Goal: Task Accomplishment & Management: Complete application form

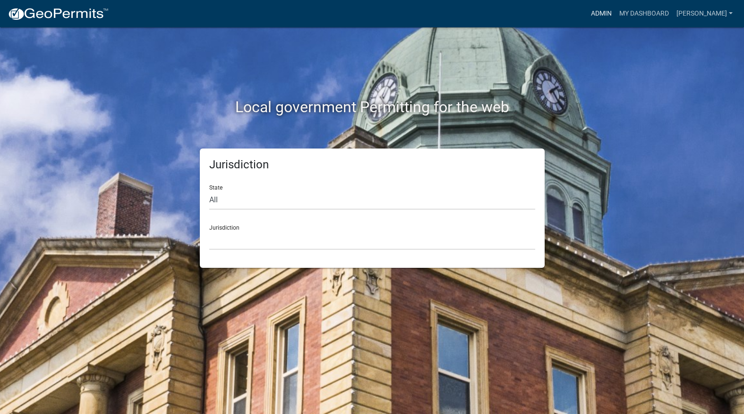
click at [615, 8] on link "Admin" at bounding box center [601, 14] width 28 height 18
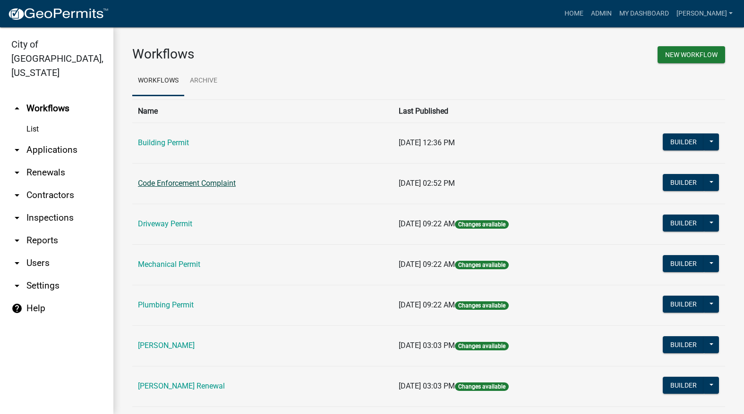
click at [165, 186] on link "Code Enforcement Complaint" at bounding box center [187, 183] width 98 height 9
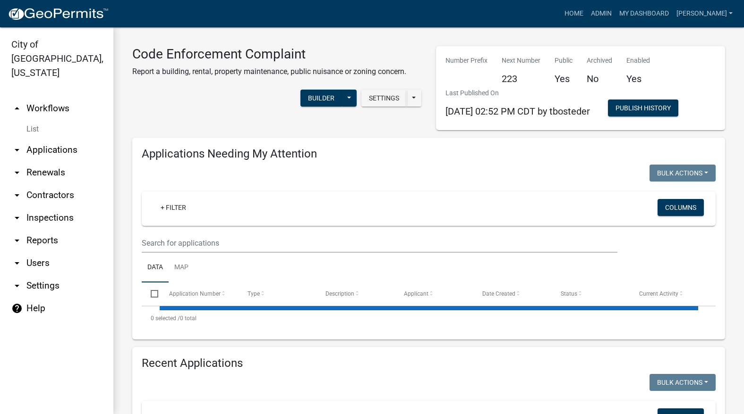
select select "3: 100"
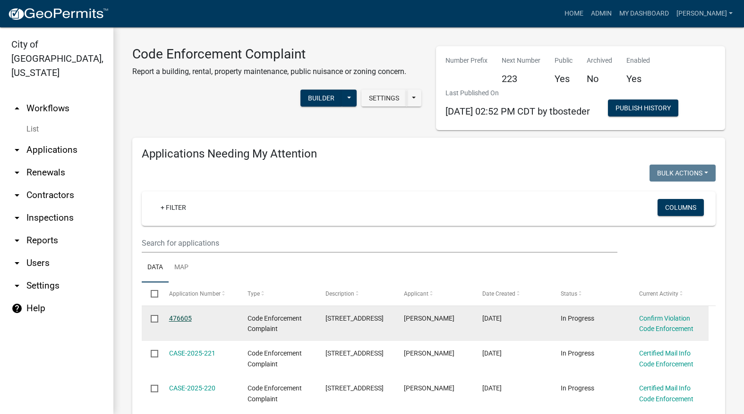
click at [180, 317] on link "476605" at bounding box center [180, 319] width 23 height 8
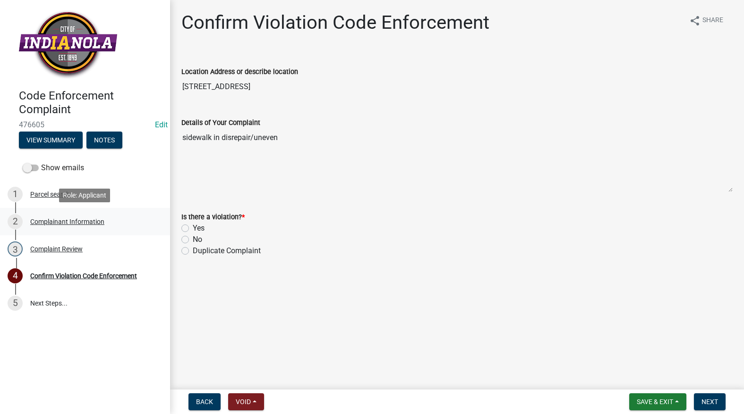
click at [59, 220] on div "Complainant Information" at bounding box center [67, 222] width 74 height 7
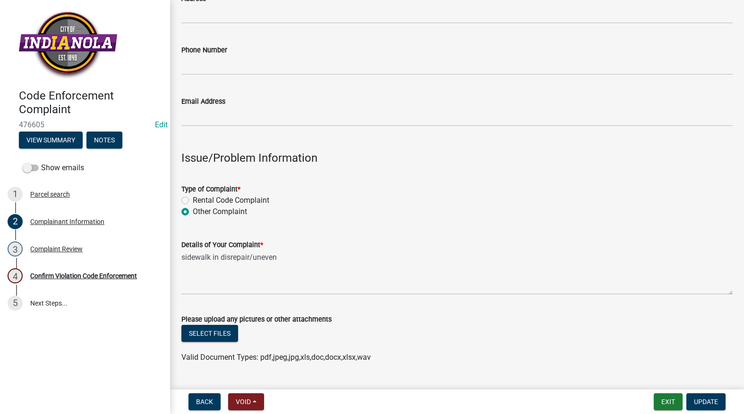
scroll to position [189, 0]
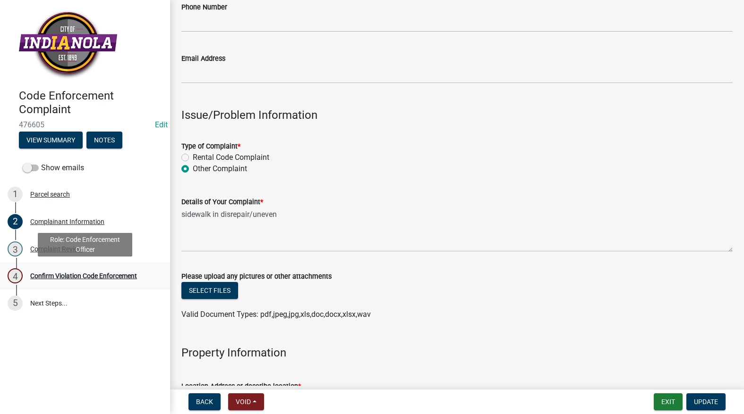
click at [84, 274] on div "Confirm Violation Code Enforcement" at bounding box center [83, 276] width 107 height 7
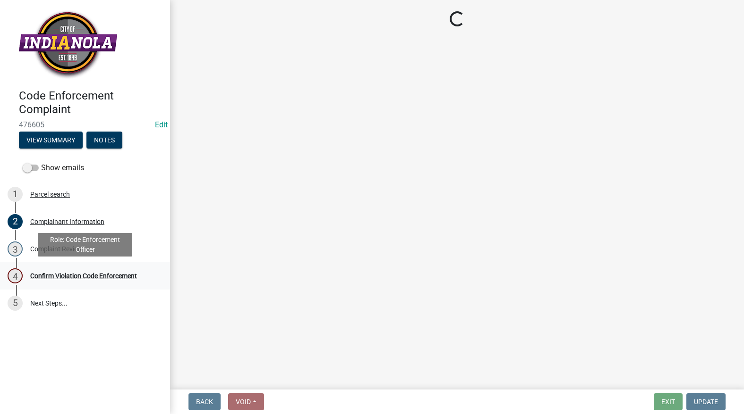
scroll to position [0, 0]
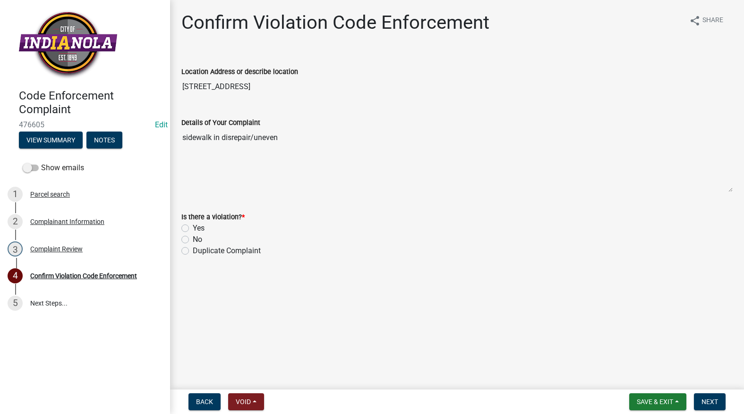
click at [189, 229] on div "Yes" at bounding box center [456, 228] width 551 height 11
click at [193, 228] on label "Yes" at bounding box center [199, 228] width 12 height 11
click at [193, 228] on input "Yes" at bounding box center [196, 226] width 6 height 6
radio input "true"
click at [701, 397] on button "Next" at bounding box center [709, 402] width 32 height 17
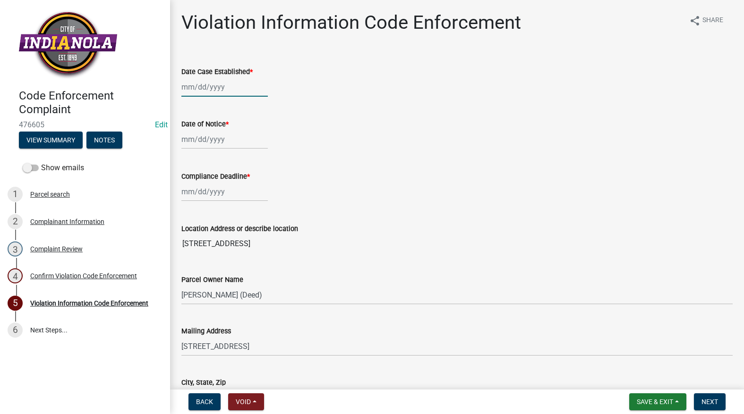
click at [228, 91] on div at bounding box center [224, 86] width 86 height 19
select select "9"
select select "2025"
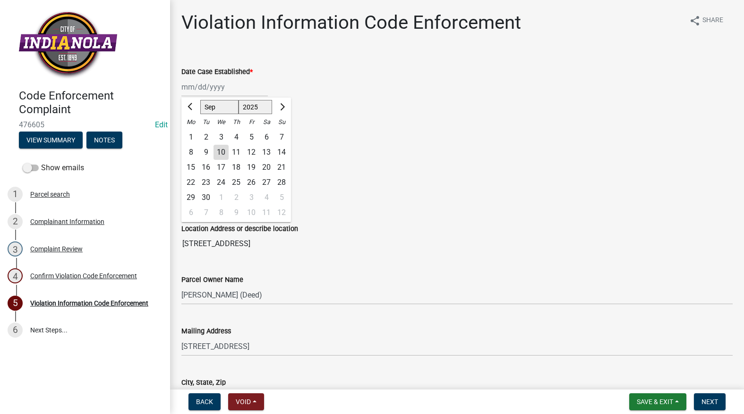
click at [222, 150] on div "10" at bounding box center [220, 152] width 15 height 15
type input "[DATE]"
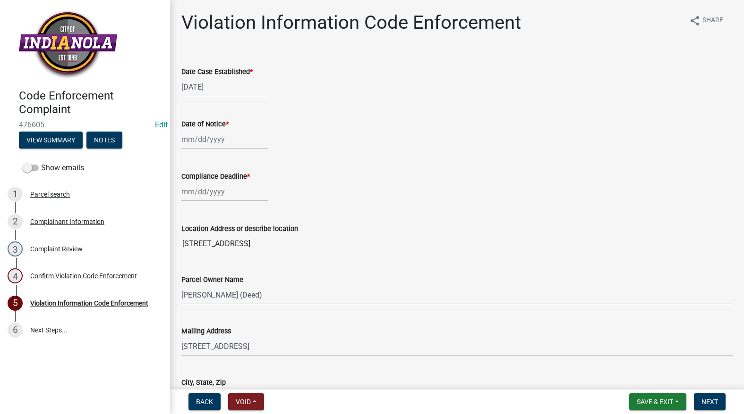
select select "9"
select select "2025"
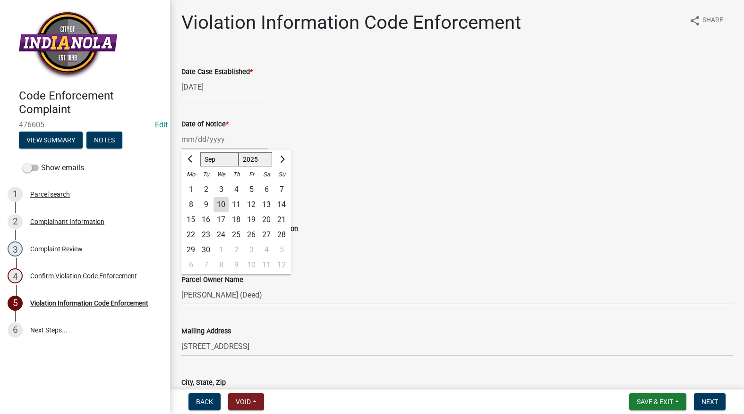
click at [220, 145] on div "[PERSON_NAME] Feb Mar Apr [PERSON_NAME][DATE] Oct Nov [DATE] 1526 1527 1528 152…" at bounding box center [224, 139] width 86 height 19
click at [216, 207] on div "10" at bounding box center [220, 204] width 15 height 15
type input "[DATE]"
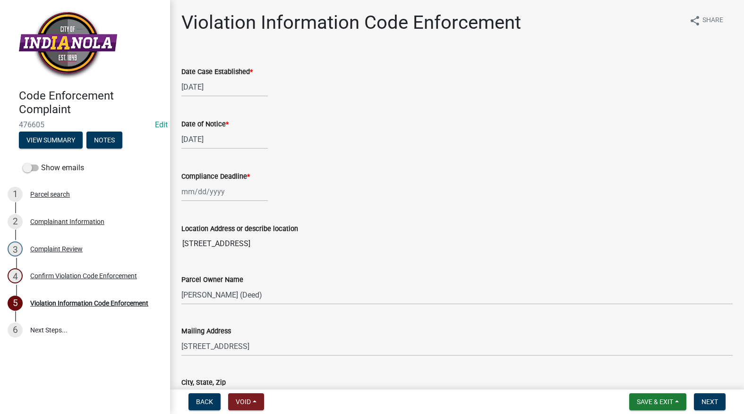
click at [224, 193] on div at bounding box center [224, 191] width 86 height 19
select select "9"
select select "2025"
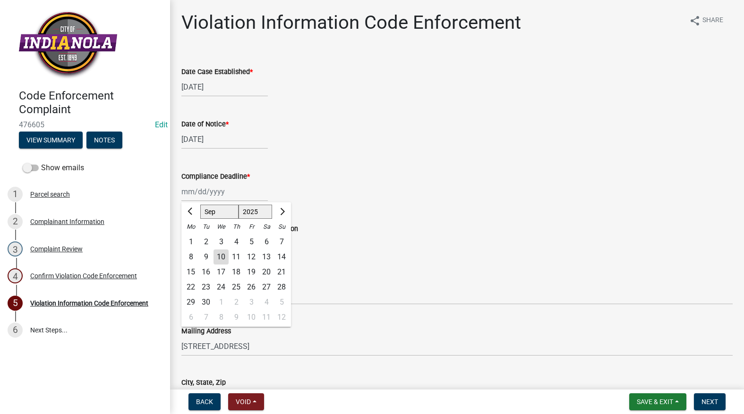
click at [249, 320] on div "10" at bounding box center [251, 317] width 15 height 15
type input "[DATE]"
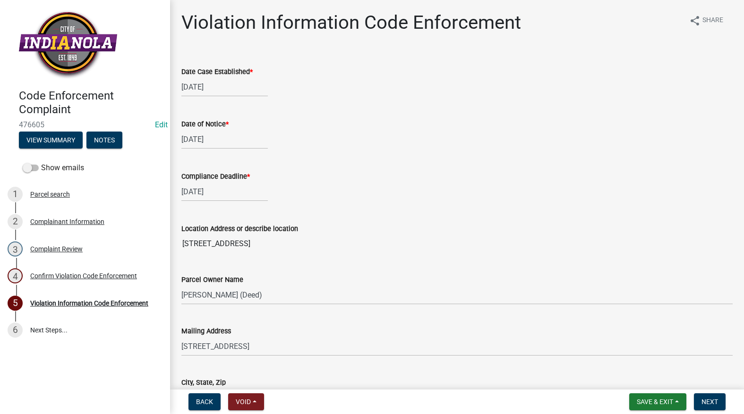
click at [425, 245] on input "[STREET_ADDRESS]" at bounding box center [456, 244] width 551 height 19
click at [429, 138] on div "[DATE]" at bounding box center [456, 139] width 551 height 19
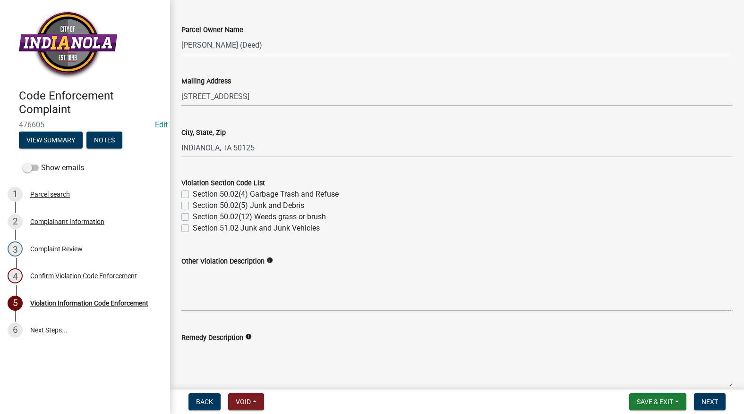
scroll to position [283, 0]
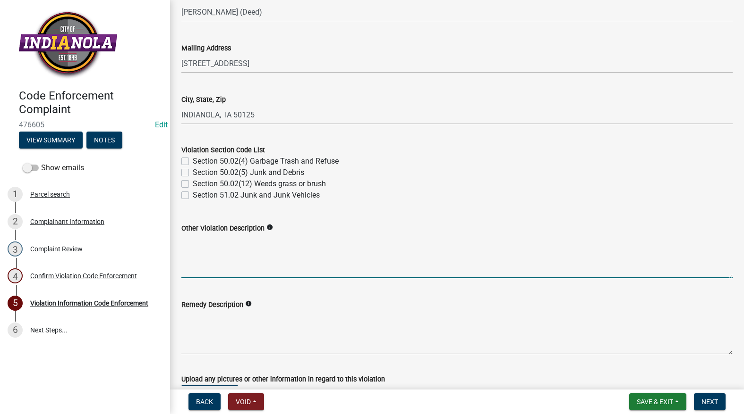
click at [273, 248] on textarea "Other Violation Description" at bounding box center [456, 256] width 551 height 44
paste textarea "136.04 RESPONSIBILITY FOR MAINTENANCE. The abutting property owner shall repair…"
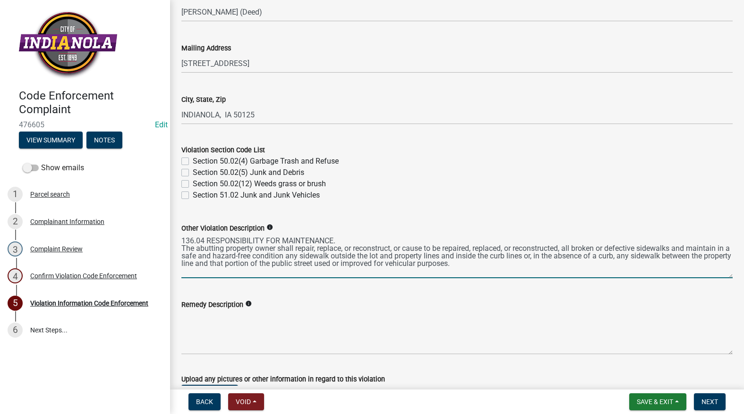
type textarea "136.04 RESPONSIBILITY FOR MAINTENANCE. The abutting property owner shall repair…"
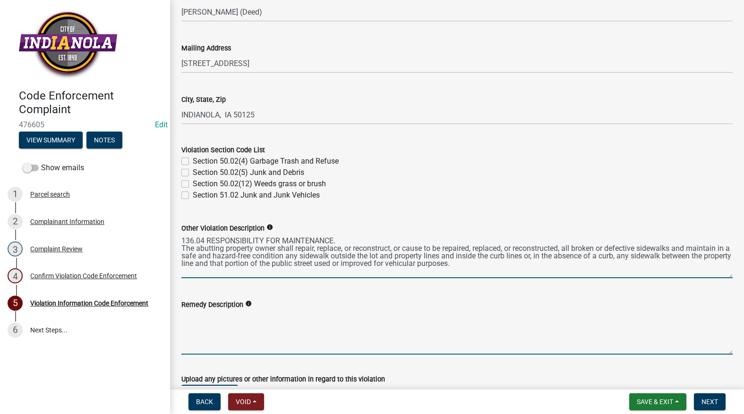
drag, startPoint x: 295, startPoint y: 322, endPoint x: 334, endPoint y: 309, distance: 41.8
click at [297, 321] on textarea "Remedy Description" at bounding box center [456, 333] width 551 height 44
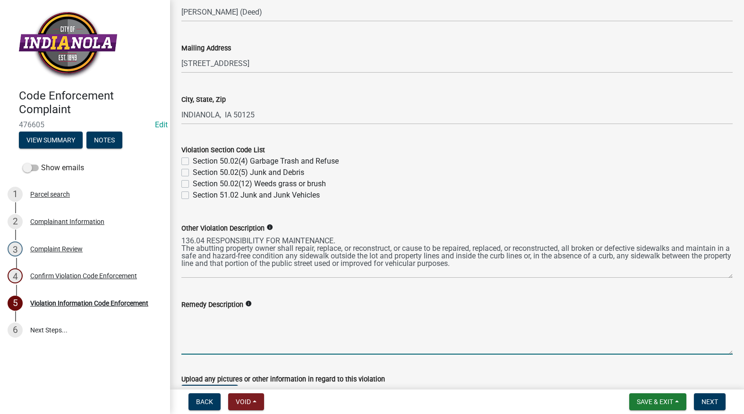
click at [300, 322] on textarea "Remedy Description" at bounding box center [456, 333] width 551 height 44
paste textarea "Repair all damaged sidewalk panels."
drag, startPoint x: 415, startPoint y: 320, endPoint x: 301, endPoint y: 313, distance: 114.5
click at [301, 313] on textarea "Tear out damaged sidewalk panels, Repair all damaged sidewalk panels." at bounding box center [456, 333] width 551 height 44
click at [381, 319] on textarea "Tear out damaged sidewalk panels, pour back panels with Portland concrete" at bounding box center [456, 333] width 551 height 44
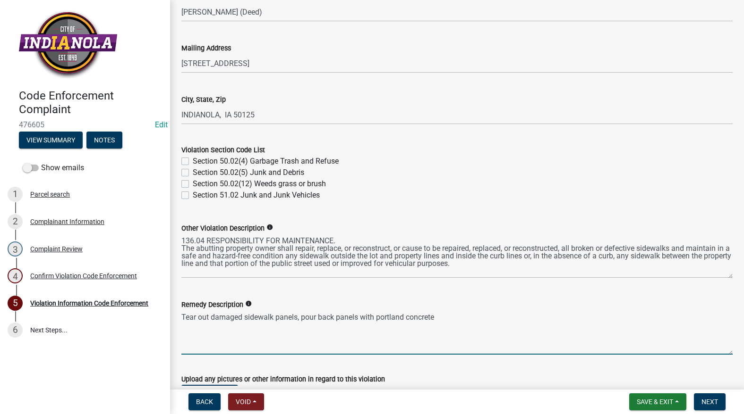
click at [440, 321] on textarea "Tear out damaged sidewalk panels, pour back panels with portland concrete" at bounding box center [456, 333] width 551 height 44
drag, startPoint x: 393, startPoint y: 318, endPoint x: 609, endPoint y: 338, distance: 217.1
click at [609, 338] on textarea "Tear out damaged sidewalk panels, pour back panels with portland concrete" at bounding box center [456, 333] width 551 height 44
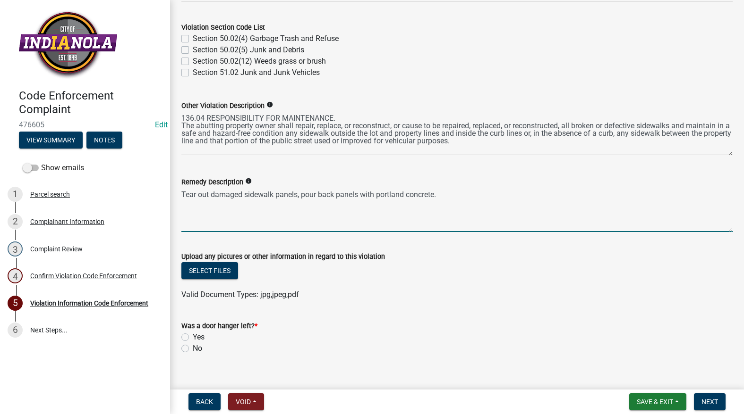
scroll to position [483, 0]
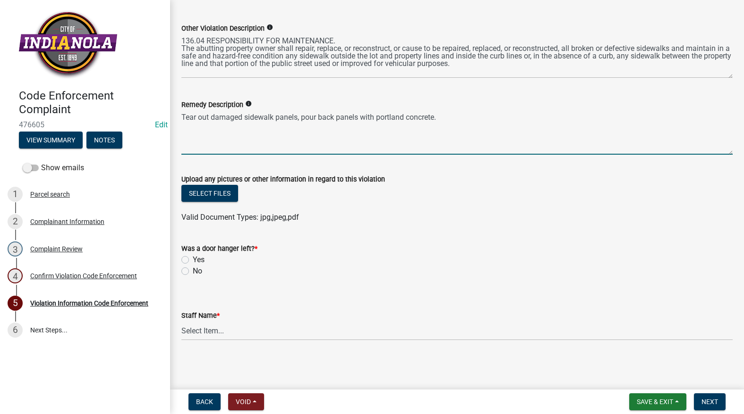
type textarea "Tear out damaged sidewalk panels, pour back panels with portland concrete."
click at [191, 184] on div "Upload any pictures or other information in regard to this violation" at bounding box center [456, 179] width 551 height 11
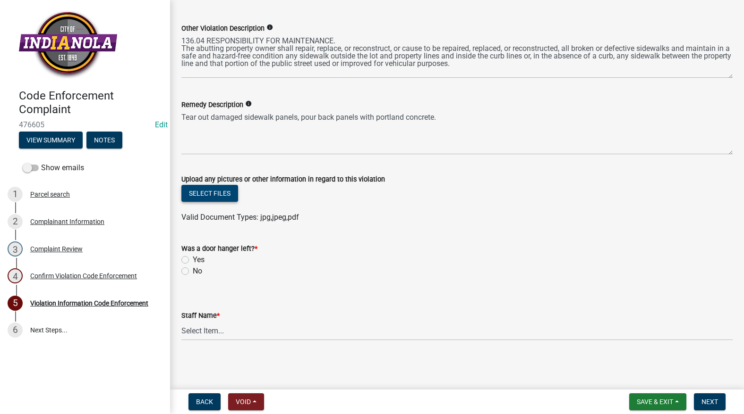
click at [211, 191] on button "Select files" at bounding box center [209, 193] width 57 height 17
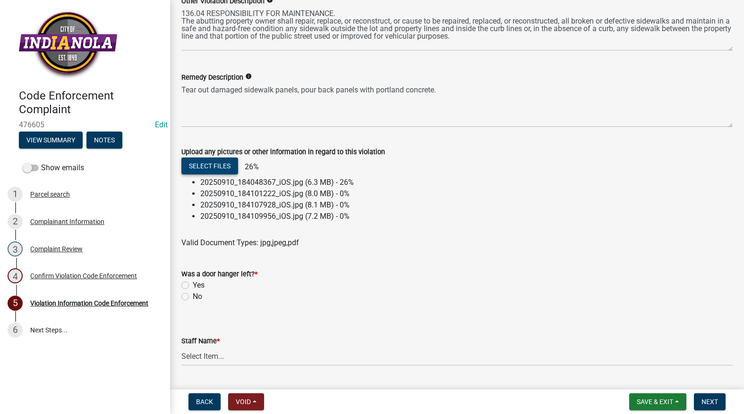
scroll to position [536, 0]
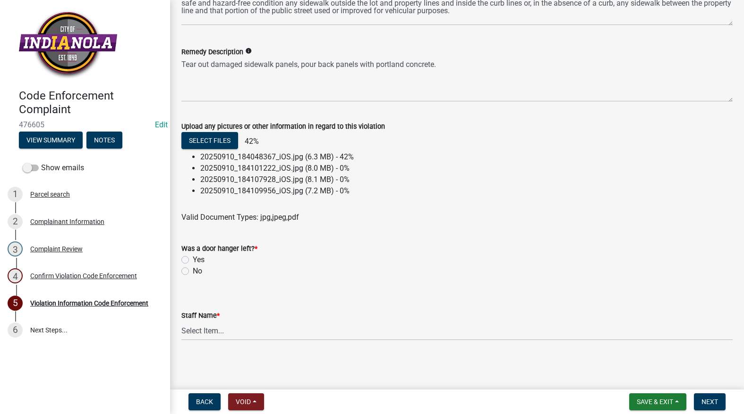
click at [193, 272] on label "No" at bounding box center [197, 271] width 9 height 11
click at [193, 272] on input "No" at bounding box center [196, 269] width 6 height 6
radio input "true"
click at [191, 341] on wm-data-entity-input "Staff Name * Select Item... [PERSON_NAME] [PERSON_NAME] [PERSON_NAME] Other" at bounding box center [456, 318] width 551 height 64
click at [197, 335] on select "Select Item... [PERSON_NAME] [PERSON_NAME] [PERSON_NAME] Other" at bounding box center [456, 330] width 551 height 19
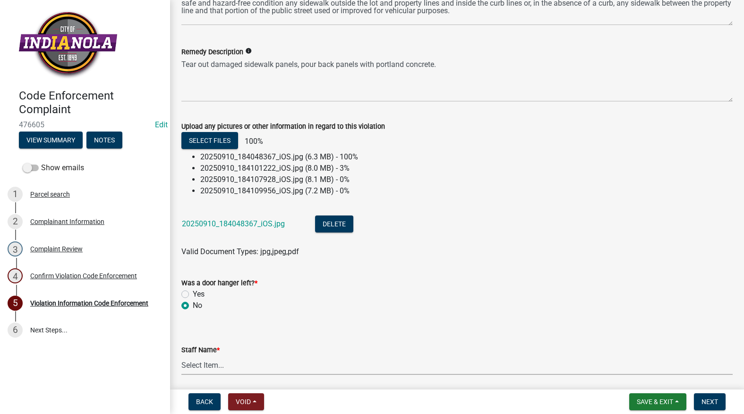
click at [203, 357] on select "Select Item... [PERSON_NAME] [PERSON_NAME] [PERSON_NAME] Other" at bounding box center [456, 365] width 551 height 19
click at [206, 366] on select "Select Item... [PERSON_NAME] [PERSON_NAME] [PERSON_NAME] Other" at bounding box center [456, 365] width 551 height 19
click at [181, 356] on select "Select Item... [PERSON_NAME] [PERSON_NAME] [PERSON_NAME] Other" at bounding box center [456, 365] width 551 height 19
select select "634d5426-b8b3-48ee-aa1e-d523f7499186"
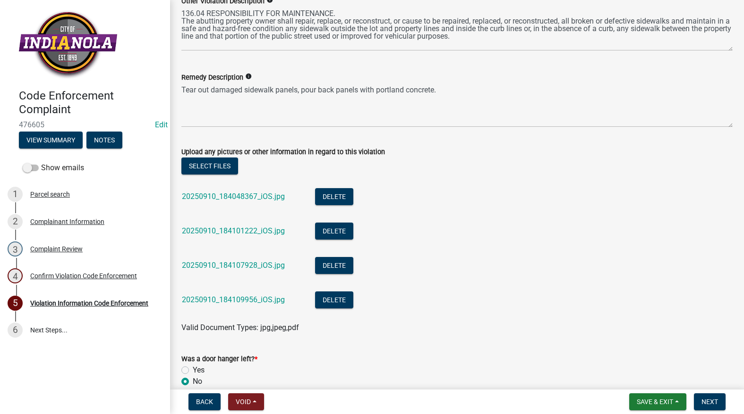
scroll to position [621, 0]
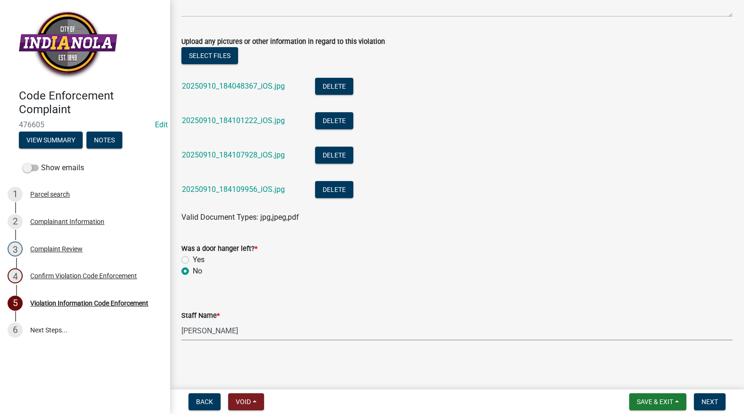
click at [709, 392] on nav "Back Void Withdraw Lock Expire Void Save & Exit Save Save & Exit Next" at bounding box center [457, 402] width 574 height 25
click at [708, 395] on button "Next" at bounding box center [709, 402] width 32 height 17
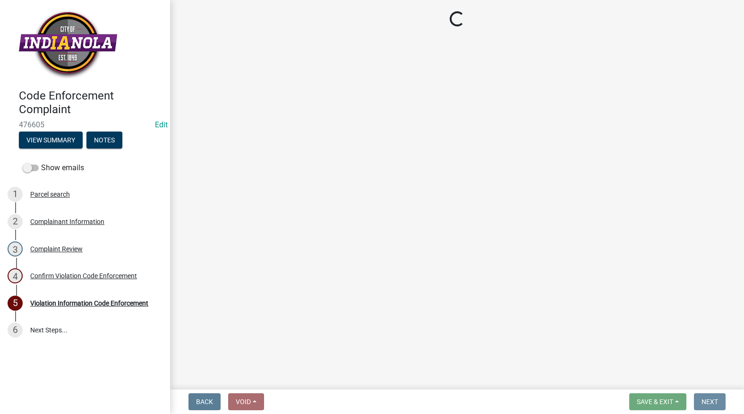
scroll to position [0, 0]
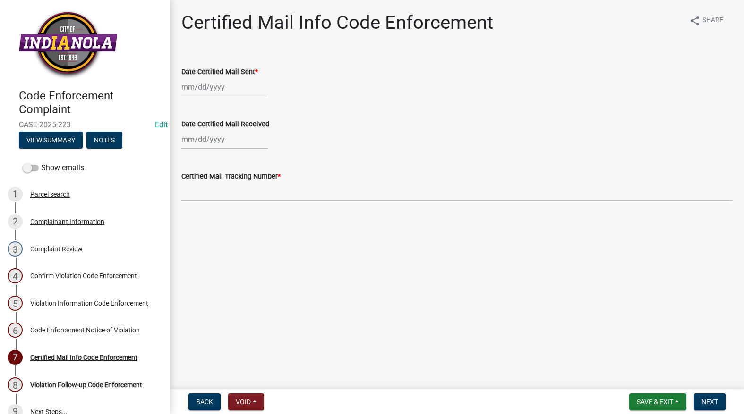
select select "9"
select select "2025"
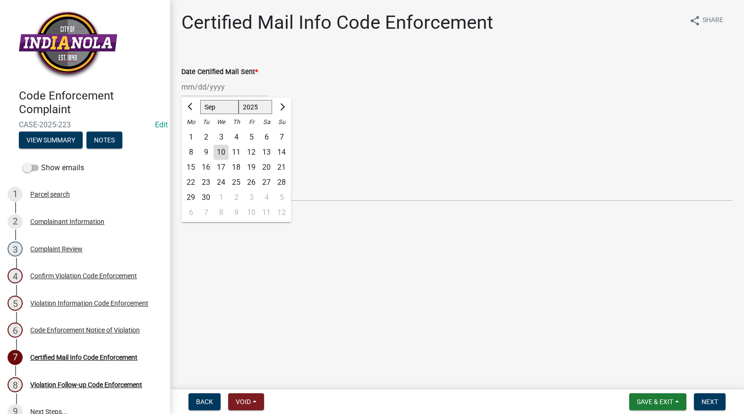
click at [216, 83] on div "[PERSON_NAME] Feb Mar Apr [PERSON_NAME][DATE] Oct Nov [DATE] 1526 1527 1528 152…" at bounding box center [224, 86] width 86 height 19
click at [220, 149] on div "10" at bounding box center [220, 152] width 15 height 15
type input "[DATE]"
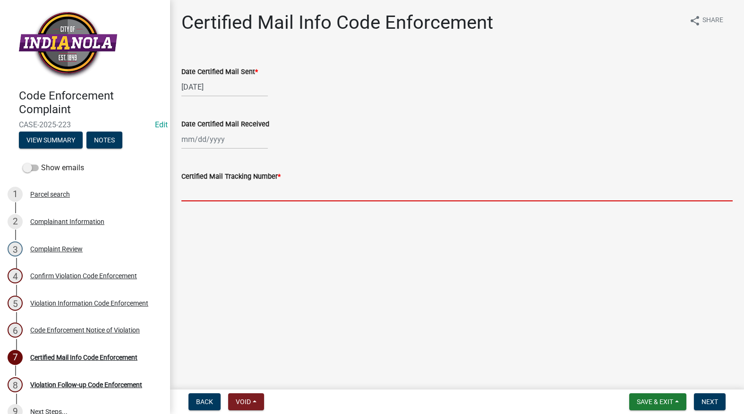
click at [212, 190] on input "Certified Mail Tracking Number *" at bounding box center [456, 191] width 551 height 19
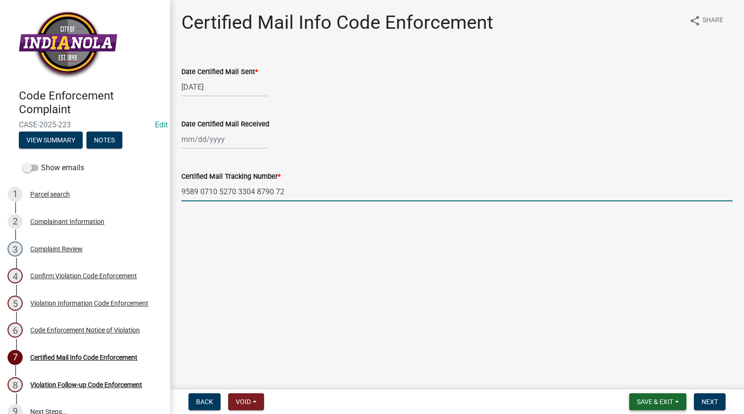
type input "9589 0710 5270 3304 8790 72"
click at [665, 398] on span "Save & Exit" at bounding box center [654, 402] width 36 height 8
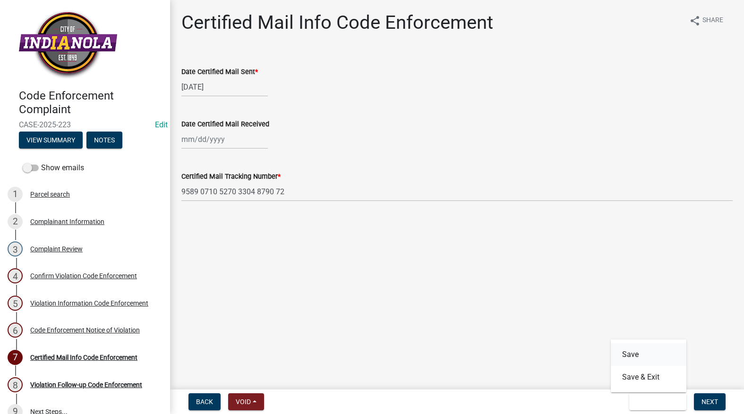
click at [625, 355] on button "Save" at bounding box center [648, 355] width 76 height 23
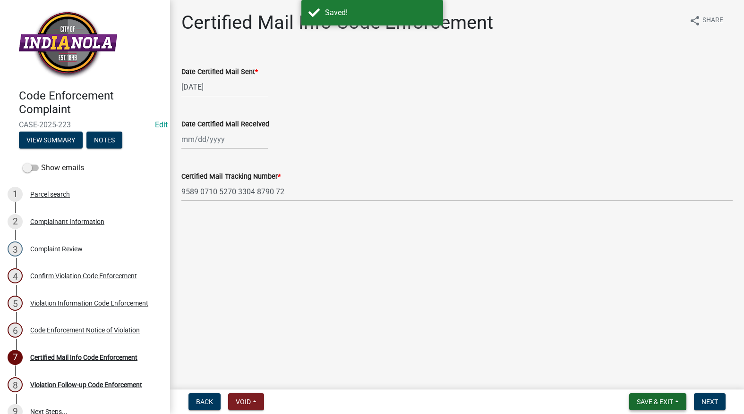
click at [666, 397] on button "Save & Exit" at bounding box center [657, 402] width 57 height 17
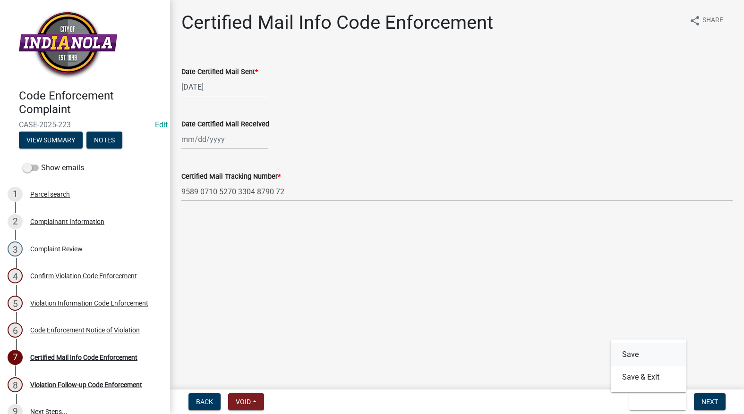
click at [634, 357] on button "Save" at bounding box center [648, 355] width 76 height 23
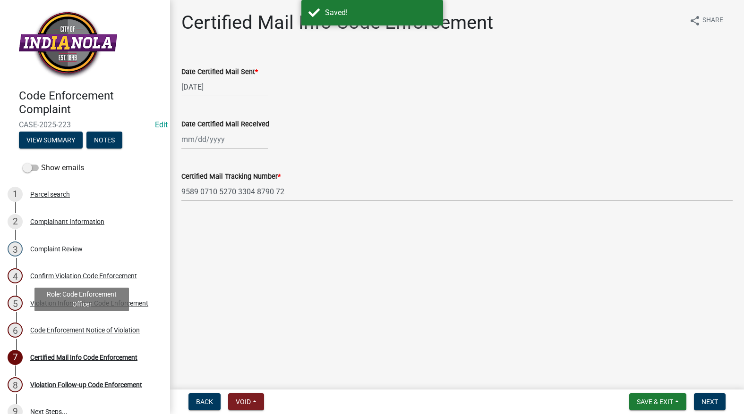
click at [91, 331] on div "Code Enforcement Notice of Violation" at bounding box center [85, 330] width 110 height 7
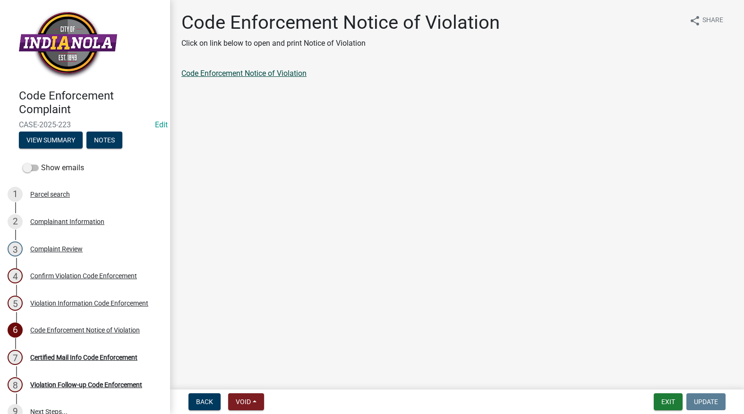
click at [262, 75] on link "Code Enforcement Notice of Violation" at bounding box center [243, 73] width 125 height 9
